Goal: Navigation & Orientation: Find specific page/section

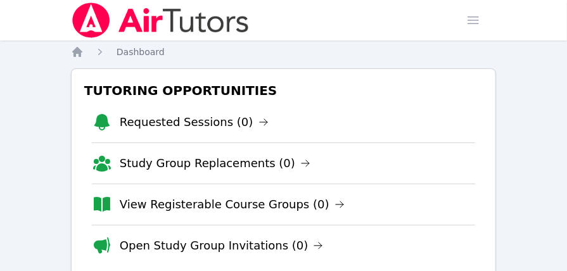
click at [432, 79] on h3 "Tutoring Opportunities" at bounding box center [283, 90] width 403 height 23
click at [79, 68] on div "Tutoring Opportunities Requested Sessions (0) Study Group Replacements (0) View…" at bounding box center [283, 172] width 425 height 208
click at [131, 158] on link "Study Group Replacements (0)" at bounding box center [215, 163] width 191 height 18
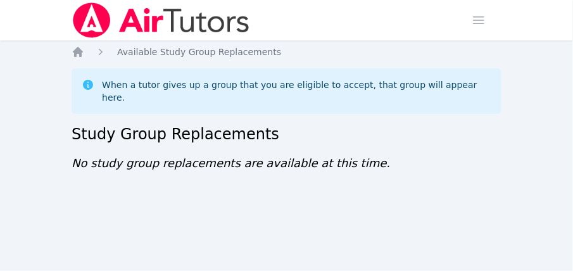
click at [560, 5] on nav "Home Sessions Study Groups Students Messages Open user menu Lee'Tayna Hostick O…" at bounding box center [286, 20] width 573 height 41
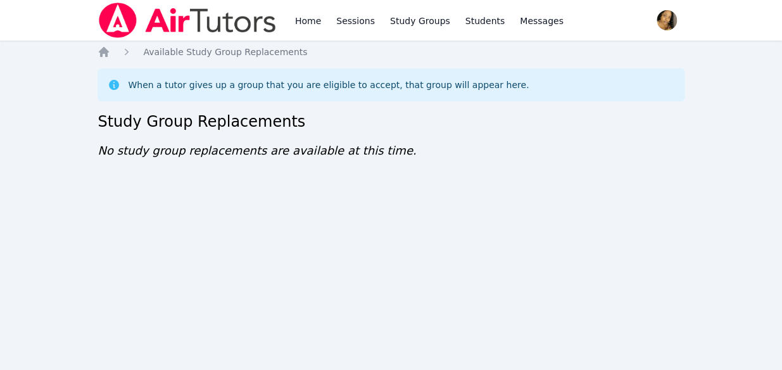
click at [552, 103] on div "When a tutor gives up a group that you are eligible to accept, that group will …" at bounding box center [390, 113] width 586 height 91
click at [151, 23] on img at bounding box center [186, 20] width 179 height 35
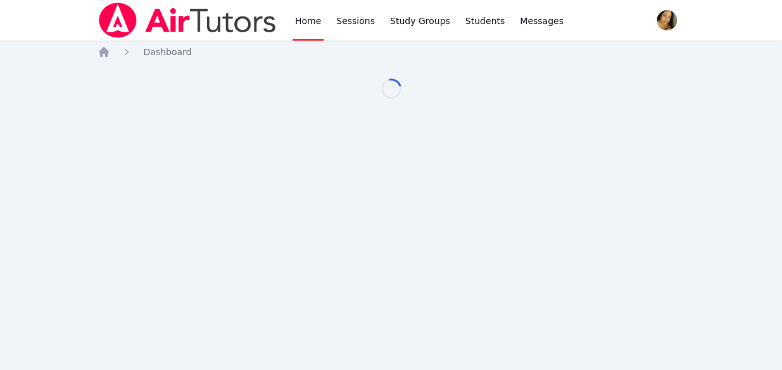
click at [24, 85] on div "Home Sessions Study Groups Students Messages Open user menu Lee'Tayna Hostick O…" at bounding box center [391, 185] width 782 height 370
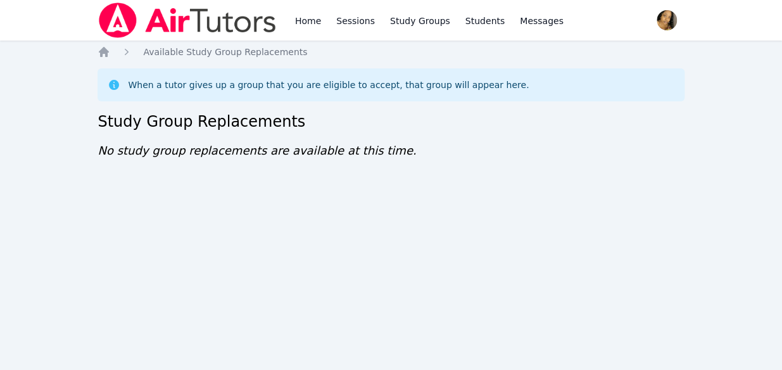
click at [24, 85] on div "Home Sessions Study Groups Students Messages Open user menu Lee'Tayna Hostick O…" at bounding box center [391, 185] width 782 height 370
click at [113, 23] on img at bounding box center [186, 20] width 179 height 35
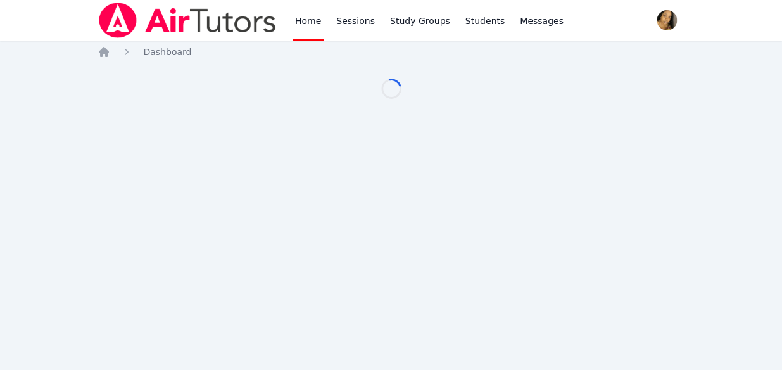
click at [113, 23] on img at bounding box center [186, 20] width 179 height 35
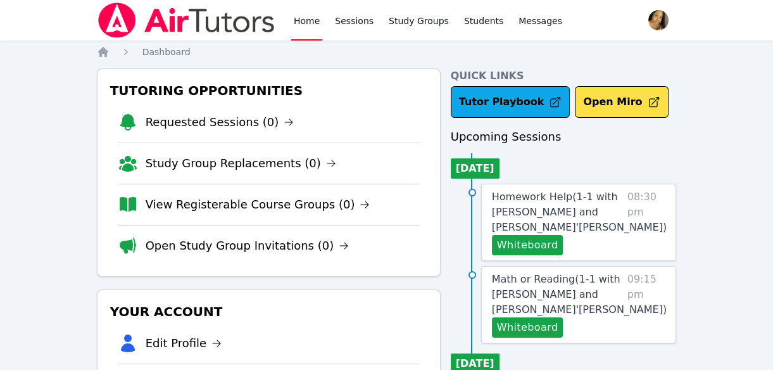
click at [113, 23] on img at bounding box center [186, 20] width 179 height 35
click at [149, 32] on img at bounding box center [186, 20] width 179 height 35
